Goal: Task Accomplishment & Management: Use online tool/utility

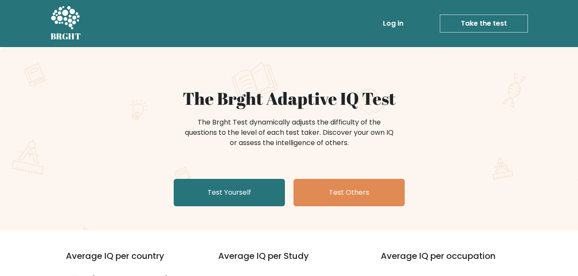
click at [221, 194] on link "Test Yourself" at bounding box center [229, 192] width 111 height 27
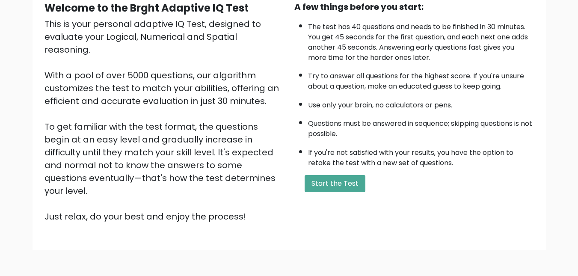
scroll to position [90, 0]
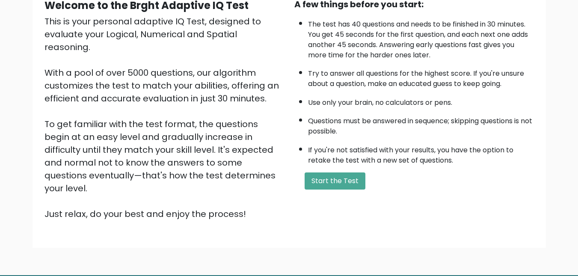
click at [351, 182] on button "Start the Test" at bounding box center [335, 181] width 61 height 17
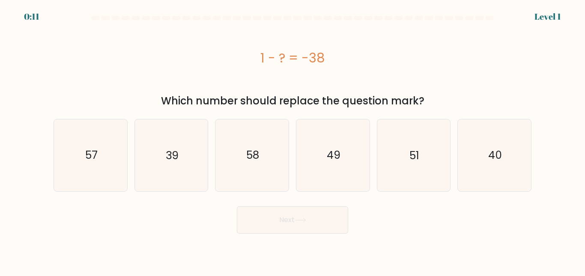
click at [195, 155] on icon "39" at bounding box center [171, 155] width 72 height 72
click at [292, 140] on input "b. 39" at bounding box center [292, 139] width 0 height 2
radio input "true"
click at [254, 229] on button "Next" at bounding box center [292, 219] width 111 height 27
